Goal: Use online tool/utility: Utilize a website feature to perform a specific function

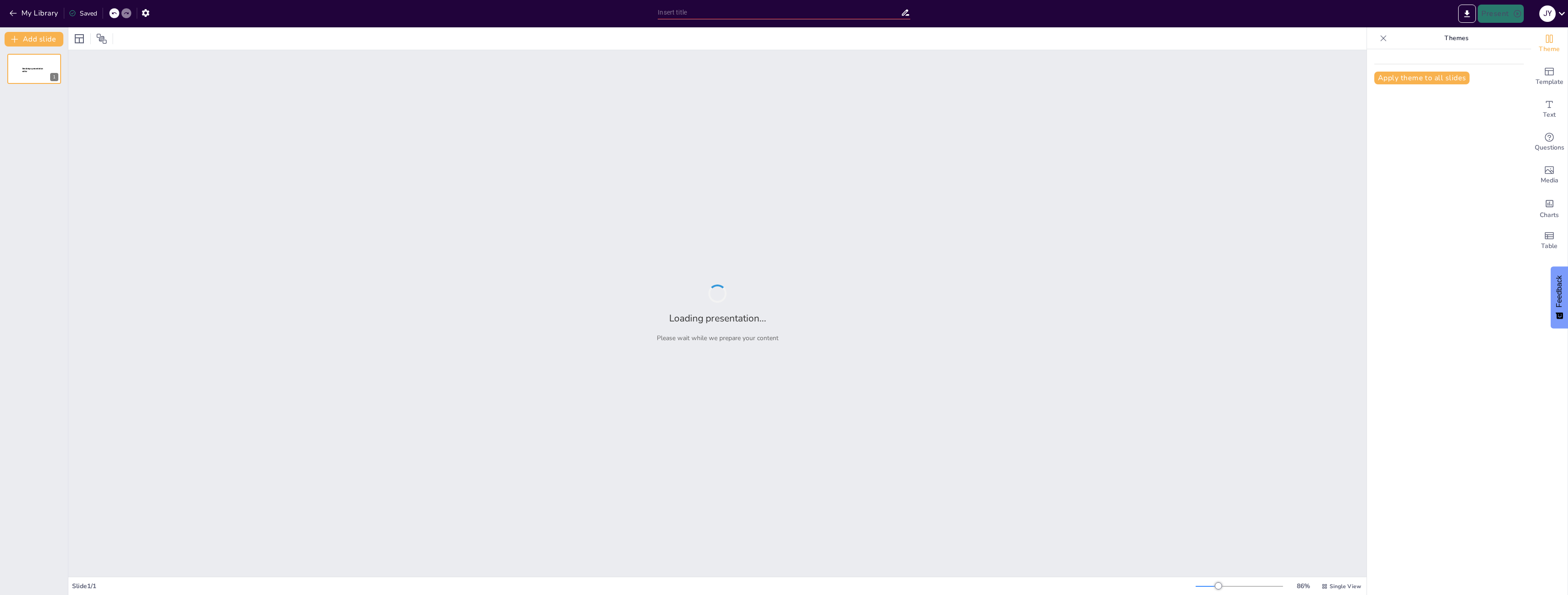
type input "Katzen und ihre Feinde: Warum der Löwe nicht immer der [PERSON_NAME] ist!"
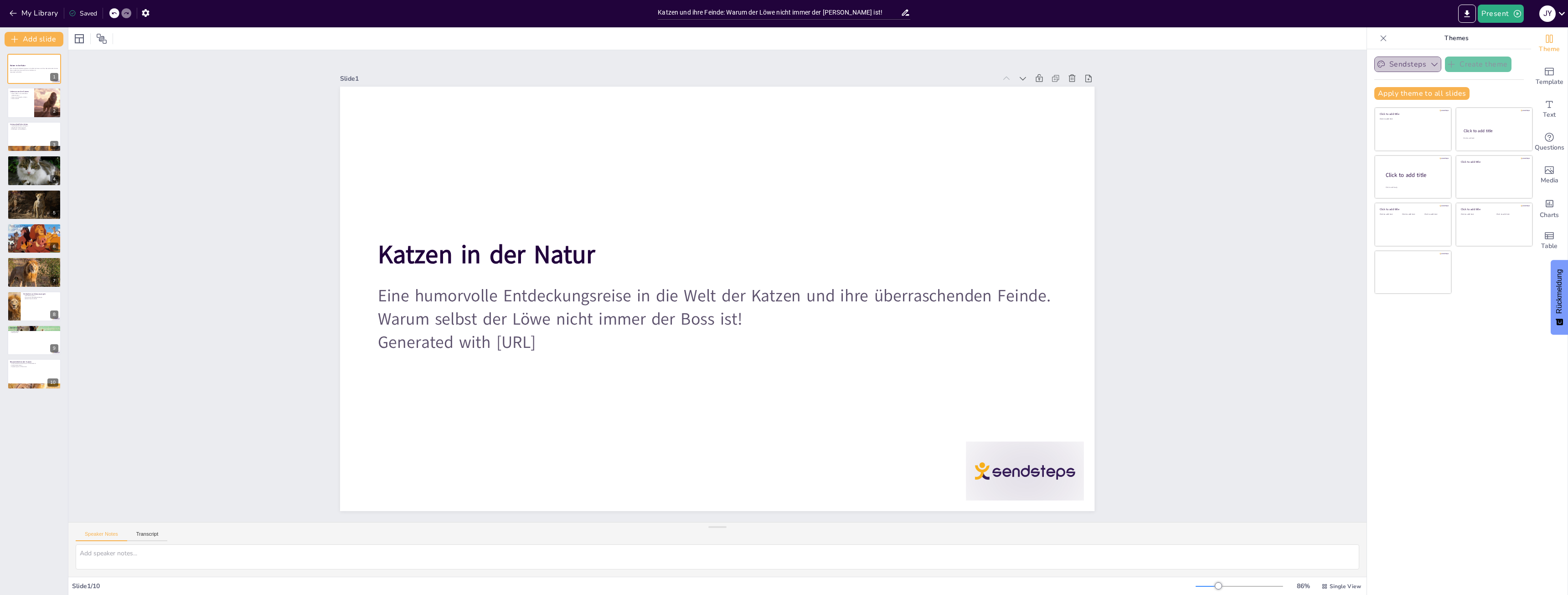
click at [1408, 63] on button "Sendsteps" at bounding box center [1408, 64] width 67 height 15
click at [53, 60] on icon at bounding box center [53, 62] width 4 height 5
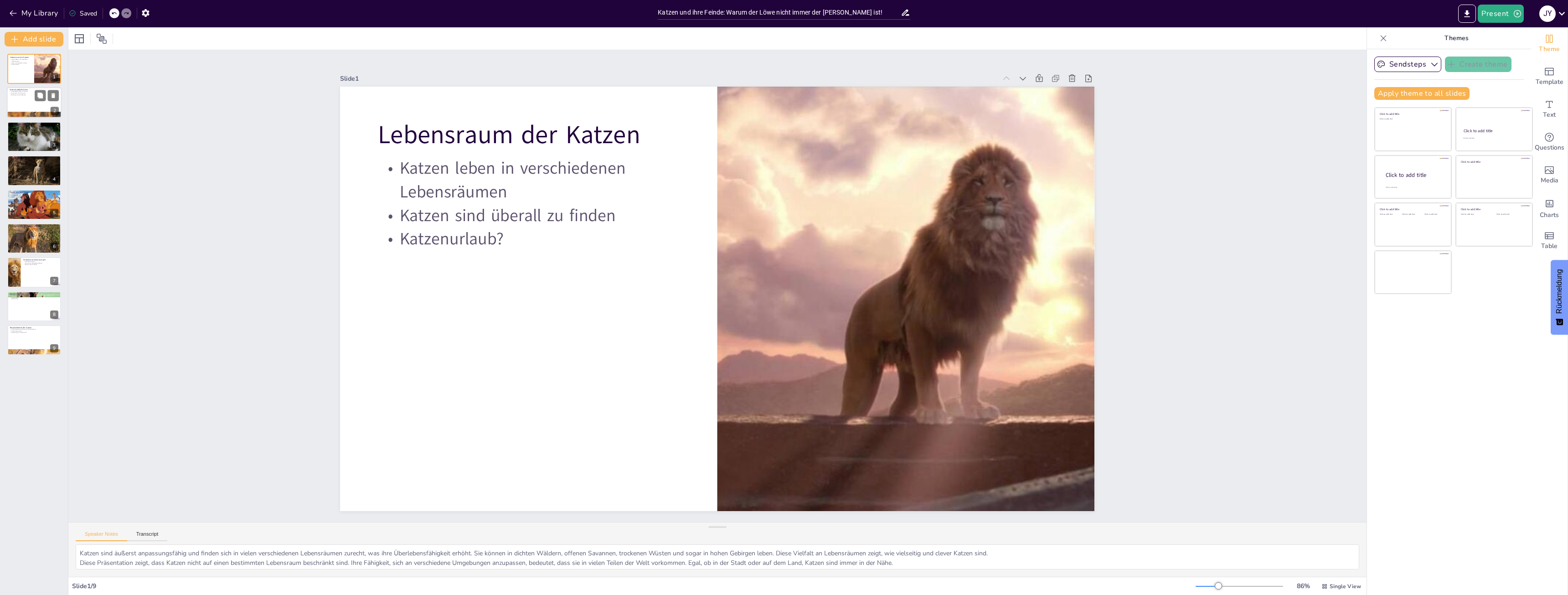
click at [28, 105] on div at bounding box center [34, 103] width 55 height 31
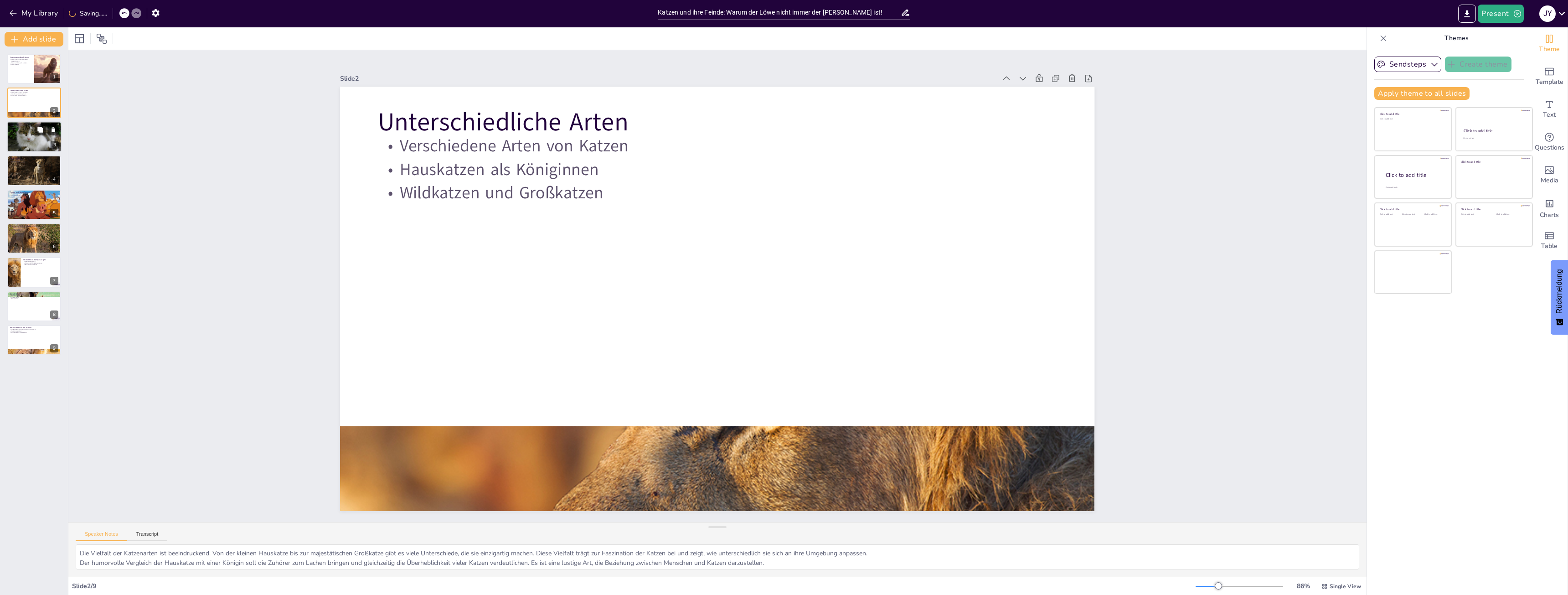
click at [32, 134] on div at bounding box center [34, 137] width 55 height 41
type textarea "Katzen haben eine spezielle Ernährung, die hauptsächlich aus Fleisch besteht. D…"
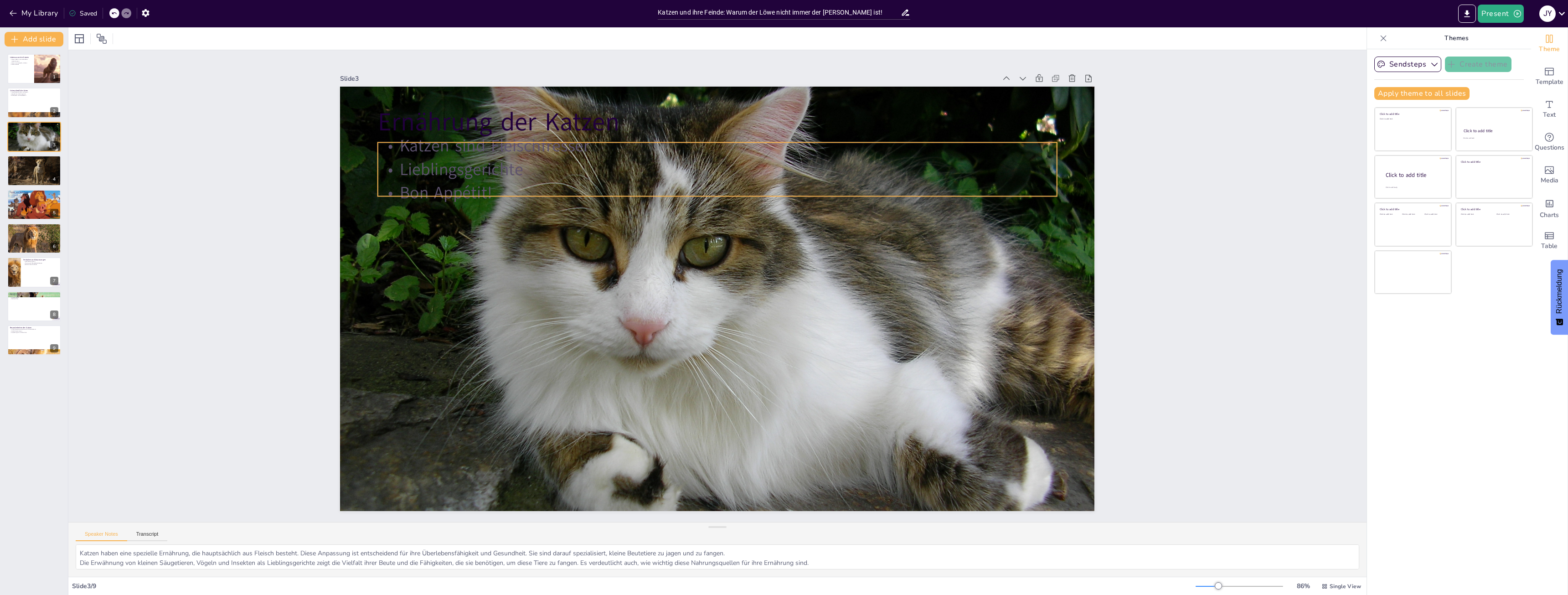
drag, startPoint x: 487, startPoint y: 149, endPoint x: 474, endPoint y: 150, distance: 13.0
click at [586, 150] on p "Katzen sind Fleischfresser" at bounding box center [822, 192] width 472 height 520
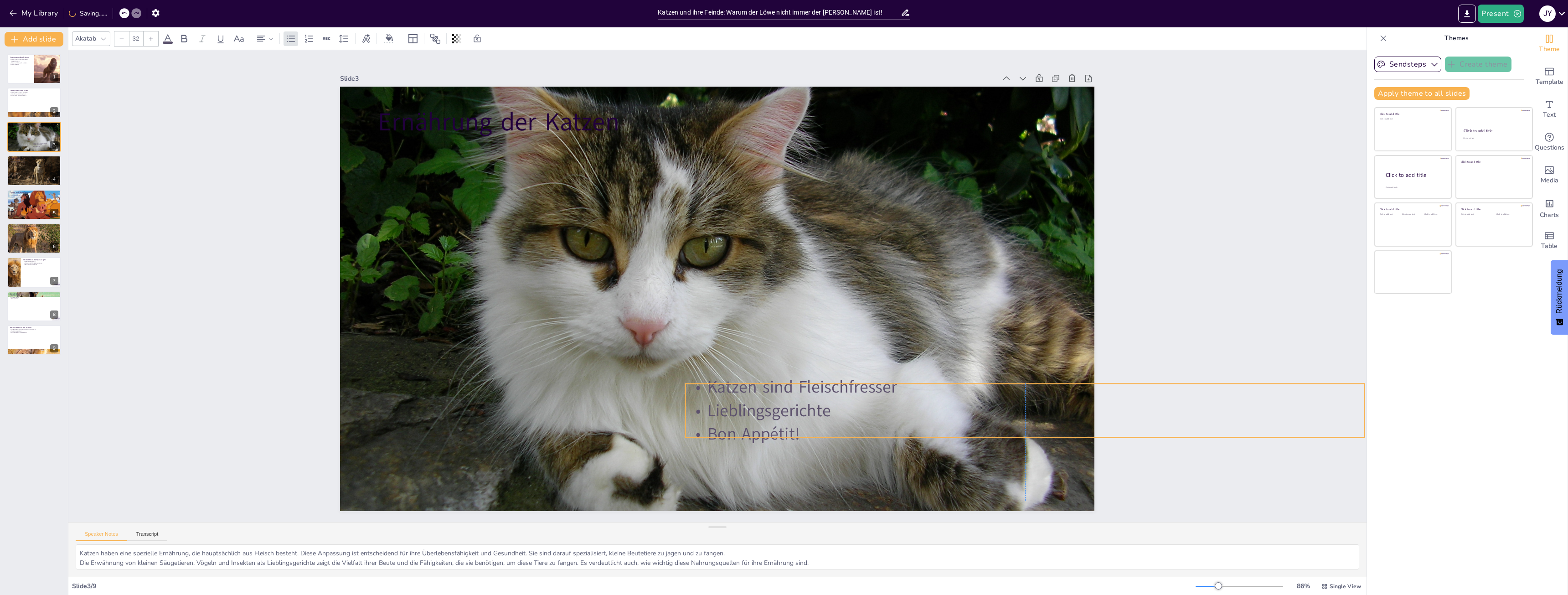
drag, startPoint x: 466, startPoint y: 160, endPoint x: 771, endPoint y: 389, distance: 381.4
click at [771, 389] on p "Katzen sind Fleischfresser" at bounding box center [907, 548] width 563 height 418
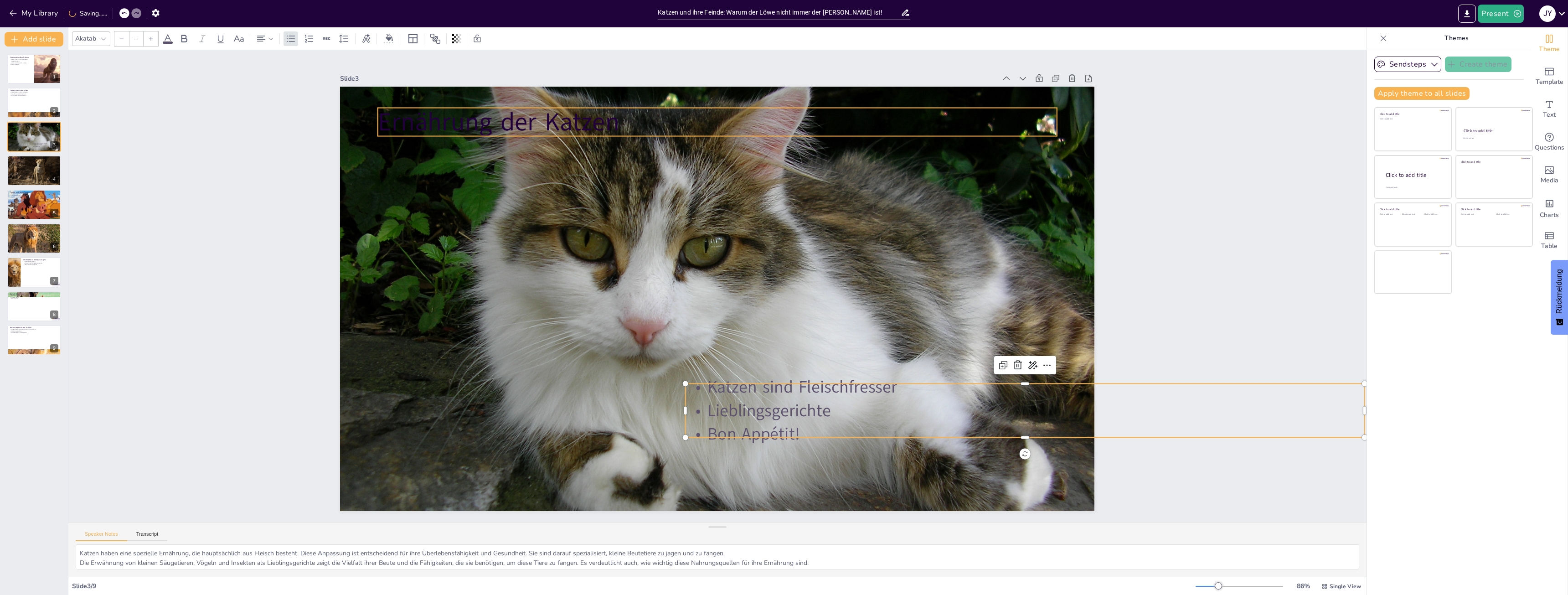
type input "48"
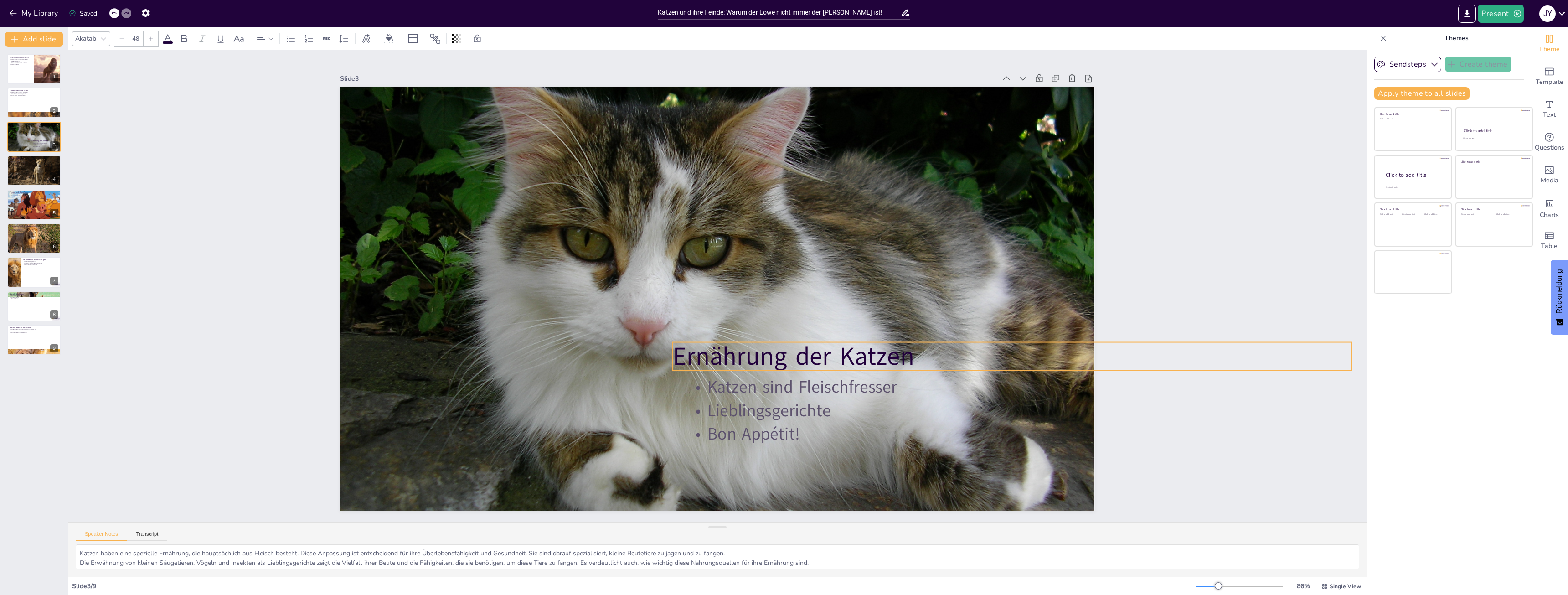
drag, startPoint x: 521, startPoint y: 128, endPoint x: 804, endPoint y: 348, distance: 358.5
click at [804, 348] on p "Ernährung der Katzen" at bounding box center [938, 494] width 606 height 370
click at [835, 303] on div at bounding box center [711, 297] width 943 height 901
